Goal: Task Accomplishment & Management: Manage account settings

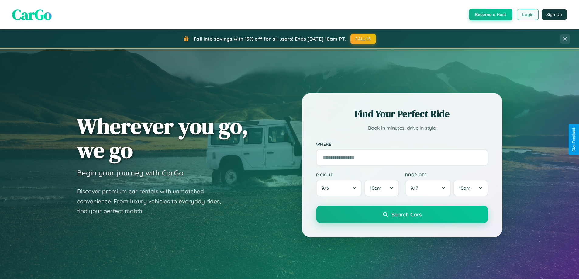
click at [527, 15] on button "Login" at bounding box center [528, 14] width 22 height 11
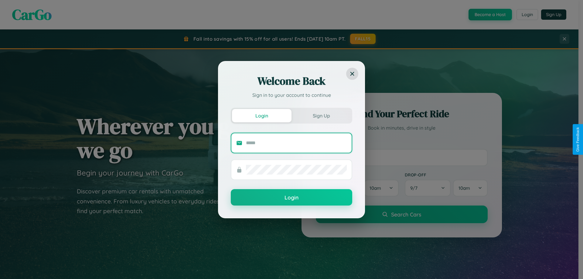
click at [297, 143] on input "text" at bounding box center [296, 143] width 101 height 10
type input "**********"
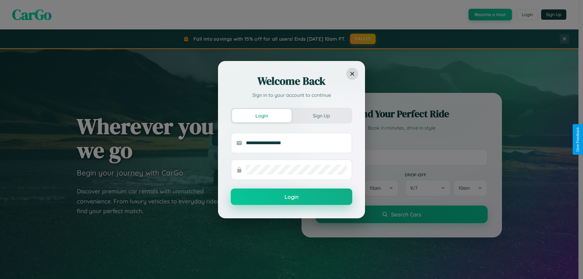
click at [292, 197] on button "Login" at bounding box center [292, 197] width 122 height 16
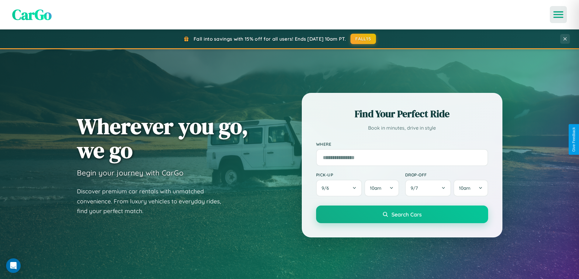
click at [558, 15] on icon "Open menu" at bounding box center [558, 14] width 9 height 5
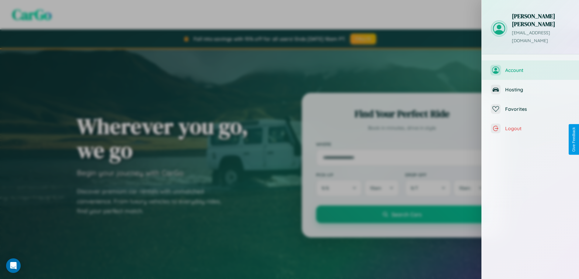
click at [530, 67] on span "Account" at bounding box center [537, 70] width 65 height 6
